Goal: Obtain resource: Obtain resource

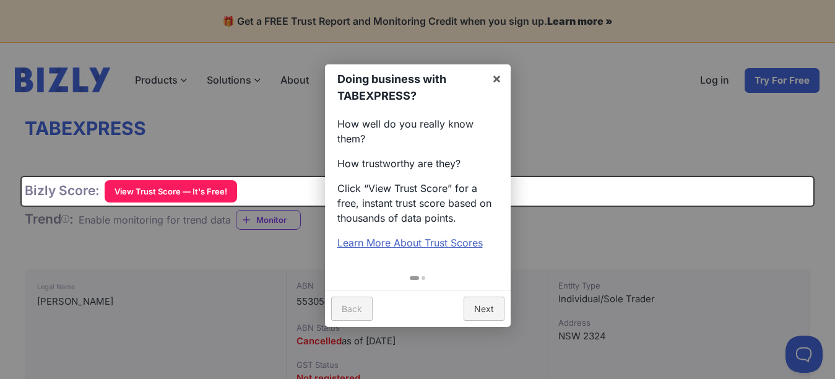
click at [219, 189] on div "Doing business with TABEXPRESS? × How well do you really know them? How trustwo…" at bounding box center [418, 191] width 792 height 28
click at [569, 243] on div at bounding box center [417, 189] width 835 height 379
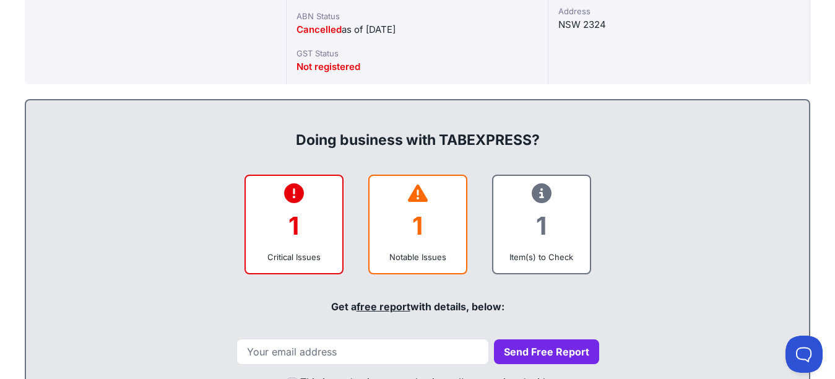
scroll to position [313, 0]
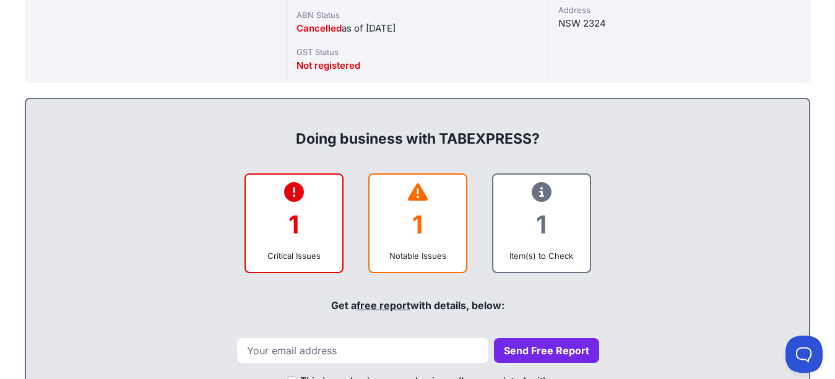
click at [321, 230] on div "1" at bounding box center [294, 224] width 77 height 50
click at [305, 254] on div "Critical Issues" at bounding box center [294, 255] width 77 height 12
click at [552, 347] on button "Send Free Report" at bounding box center [546, 350] width 105 height 25
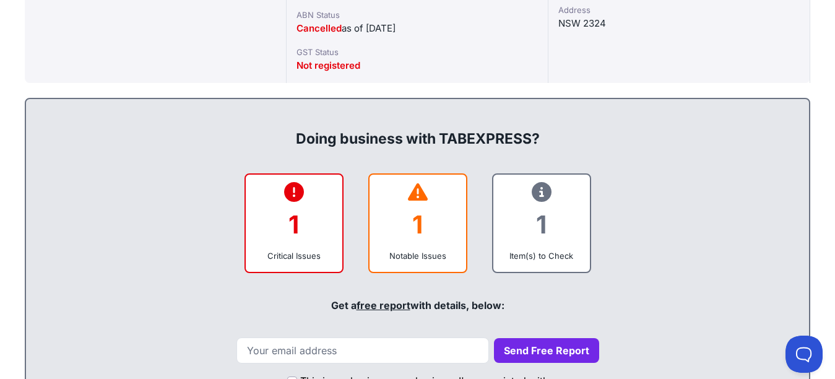
click at [552, 347] on button "Send Free Report" at bounding box center [546, 350] width 105 height 25
click at [596, 290] on div "Get a free report with details, below:" at bounding box center [417, 305] width 758 height 45
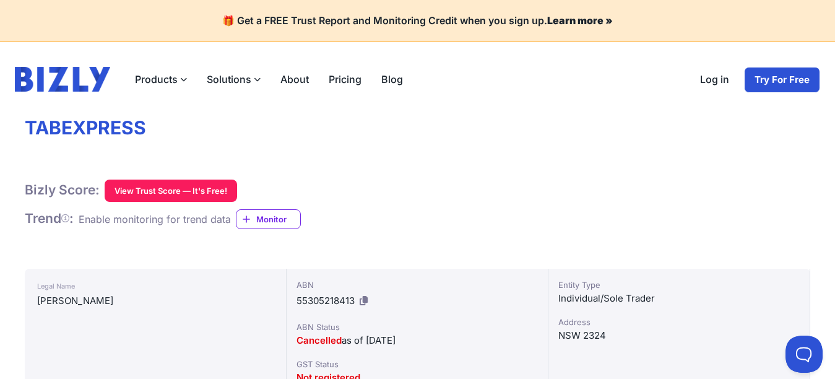
scroll to position [0, 0]
click at [199, 189] on button "View Trust Score — It's Free!" at bounding box center [171, 191] width 132 height 22
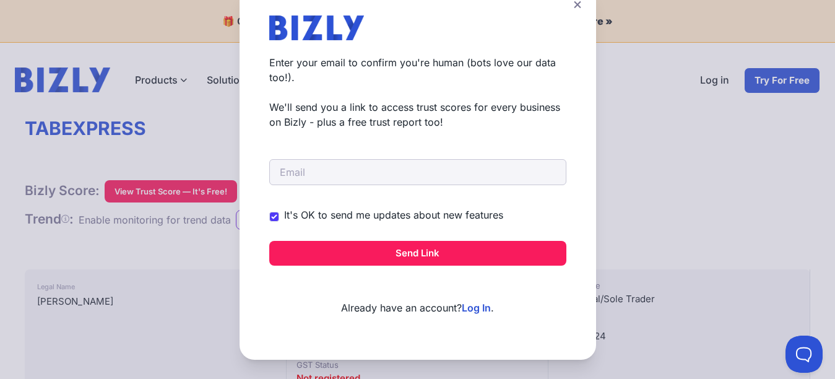
scroll to position [35, 0]
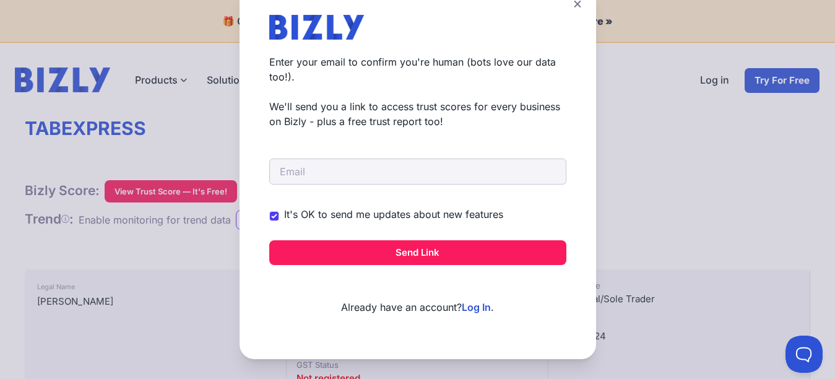
click at [576, 2] on icon at bounding box center [577, 4] width 7 height 7
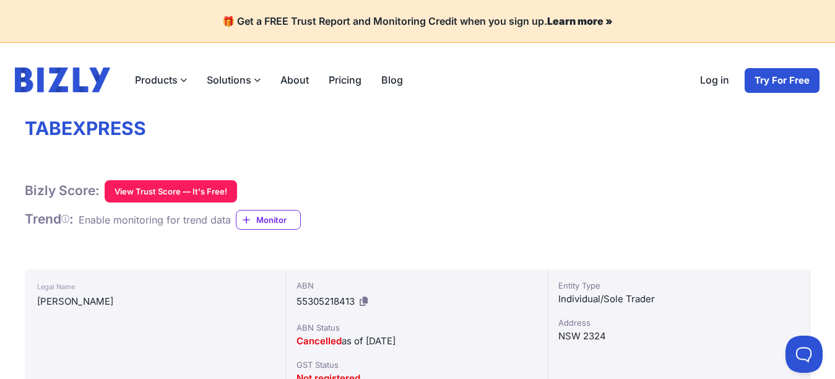
click at [263, 222] on span "Monitor" at bounding box center [278, 220] width 44 height 12
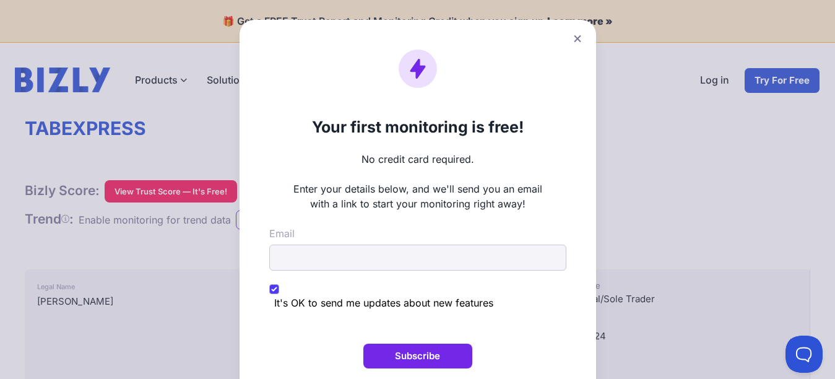
click at [576, 38] on icon at bounding box center [577, 38] width 7 height 7
